Goal: Task Accomplishment & Management: Use online tool/utility

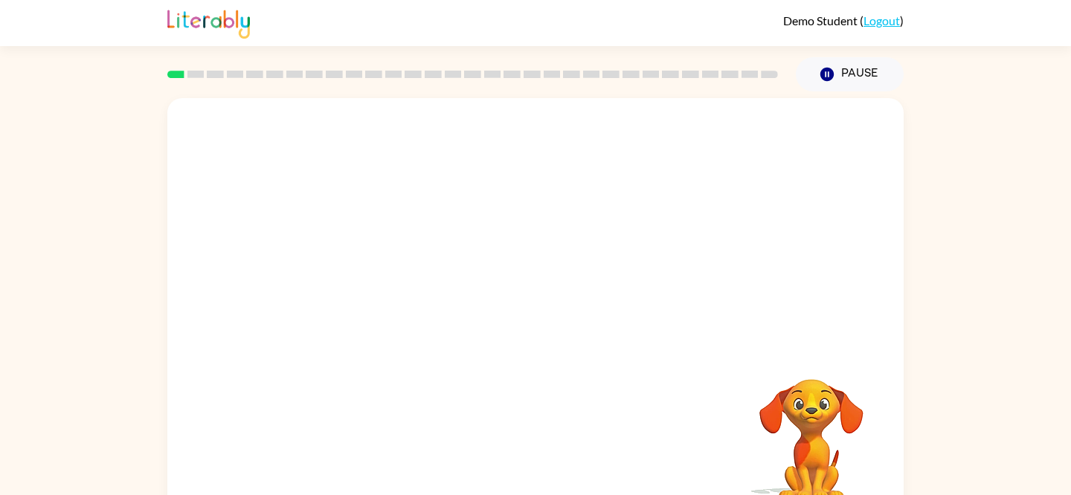
scroll to position [28, 0]
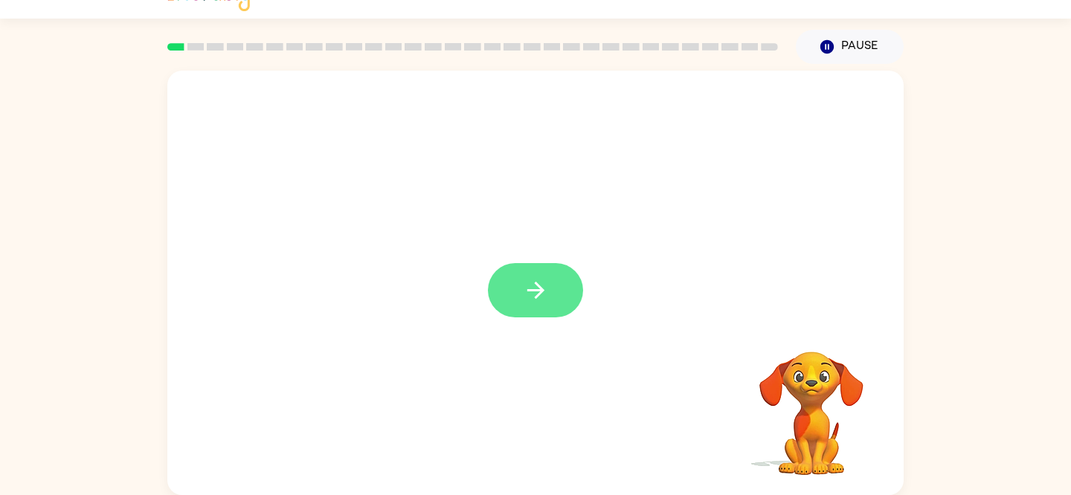
click at [552, 296] on button "button" at bounding box center [535, 290] width 95 height 54
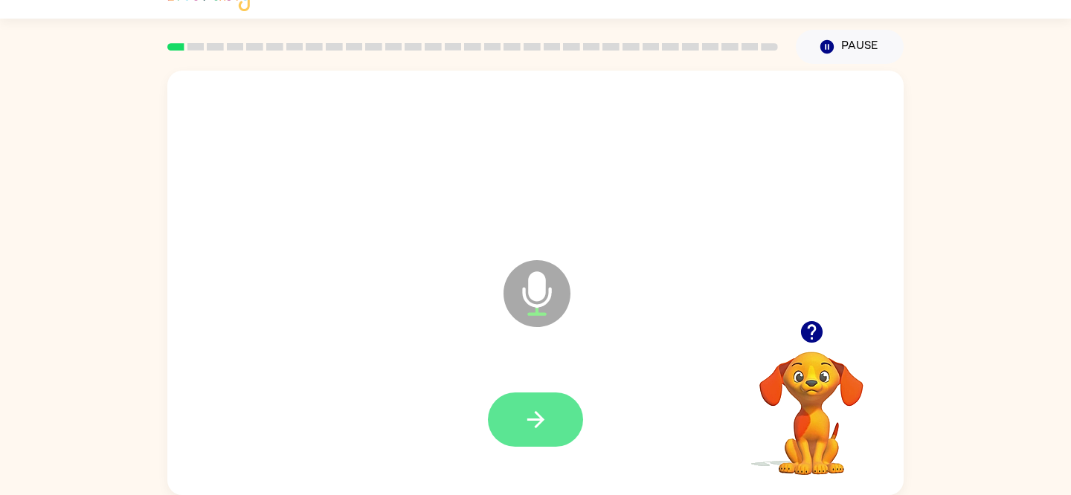
click at [532, 439] on button "button" at bounding box center [535, 420] width 95 height 54
click at [541, 411] on icon "button" at bounding box center [536, 420] width 26 height 26
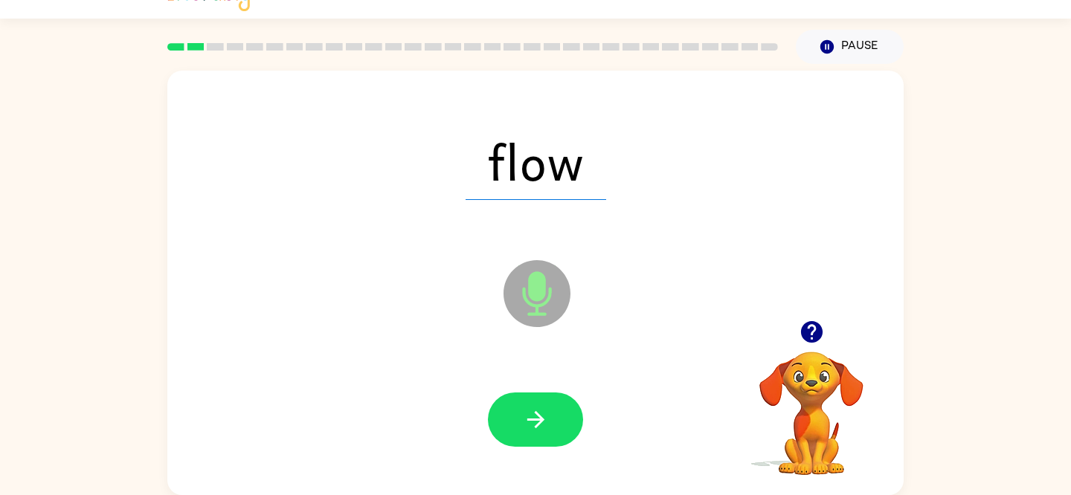
click at [541, 411] on icon "button" at bounding box center [536, 420] width 26 height 26
